Goal: Transaction & Acquisition: Purchase product/service

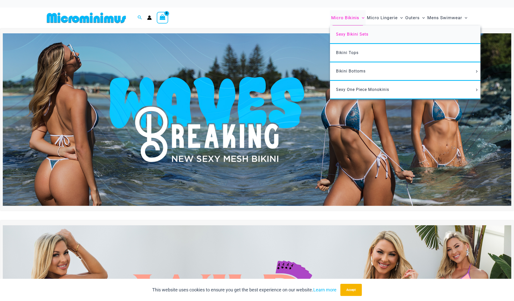
click at [340, 31] on link "Sexy Bikini Sets" at bounding box center [405, 35] width 150 height 18
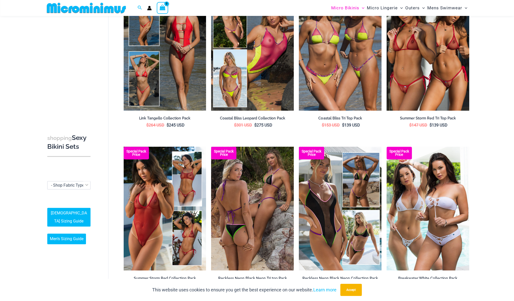
scroll to position [273, 0]
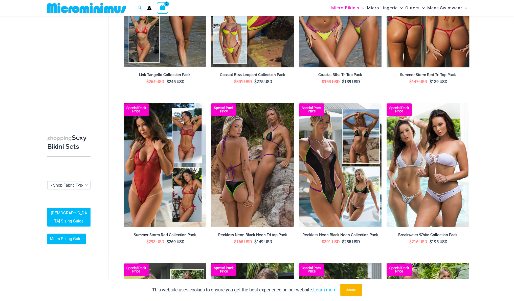
click at [430, 47] on img at bounding box center [428, 5] width 83 height 124
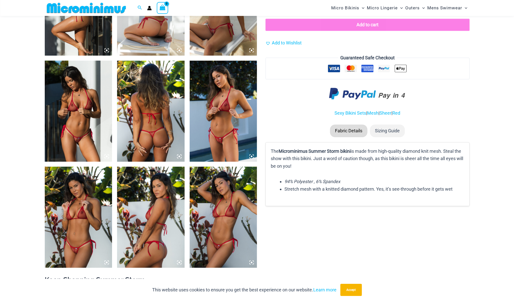
scroll to position [526, 0]
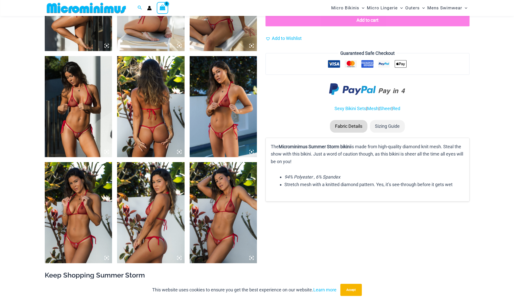
click at [75, 116] on img at bounding box center [79, 106] width 68 height 101
